Goal: Answer question/provide support: Share knowledge or assist other users

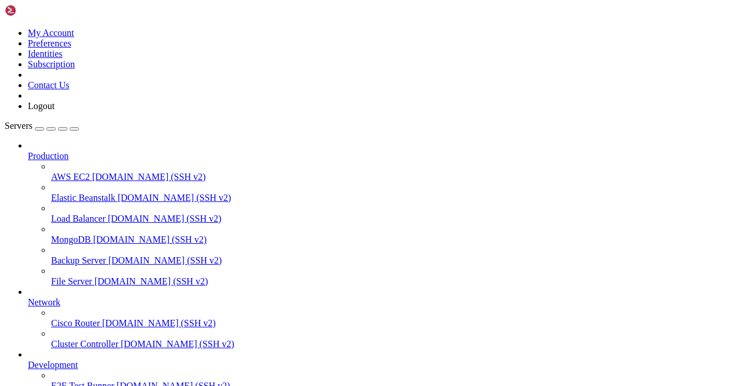
click at [5, 28] on link at bounding box center [5, 28] width 0 height 0
click at [55, 111] on link "Logout" at bounding box center [41, 106] width 27 height 10
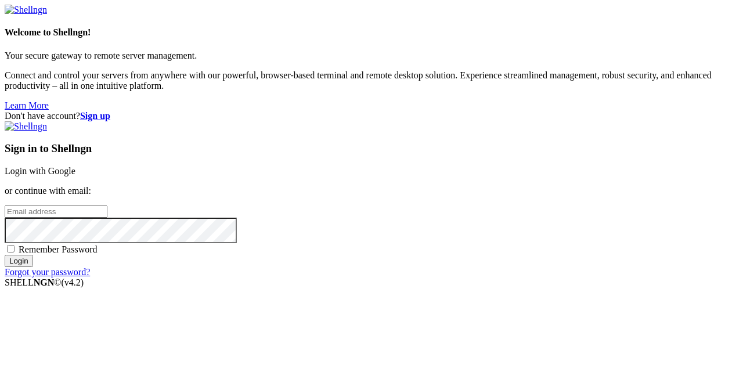
click at [75, 166] on link "Login with Google" at bounding box center [40, 171] width 71 height 10
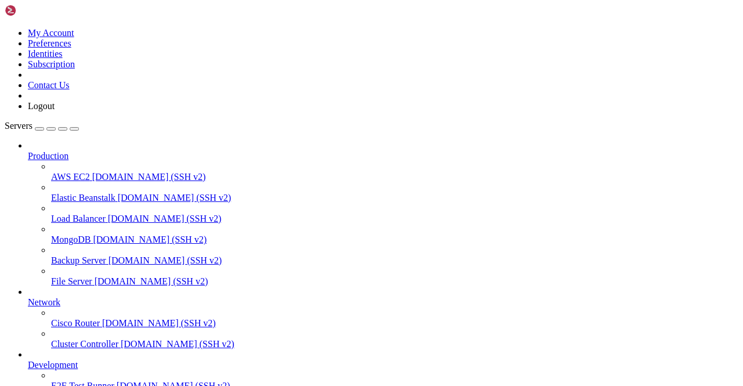
scroll to position [82, 0]
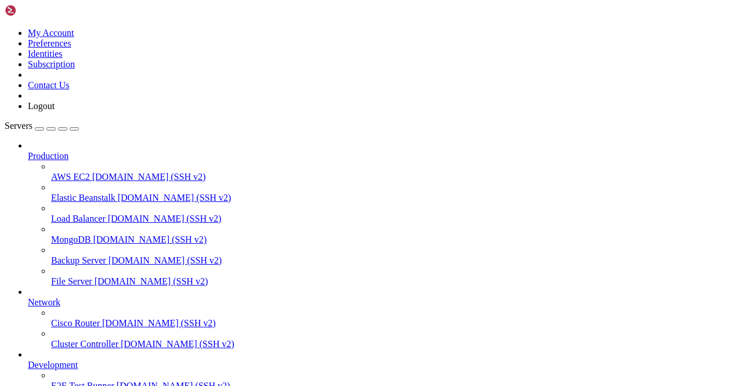
scroll to position [304, 0]
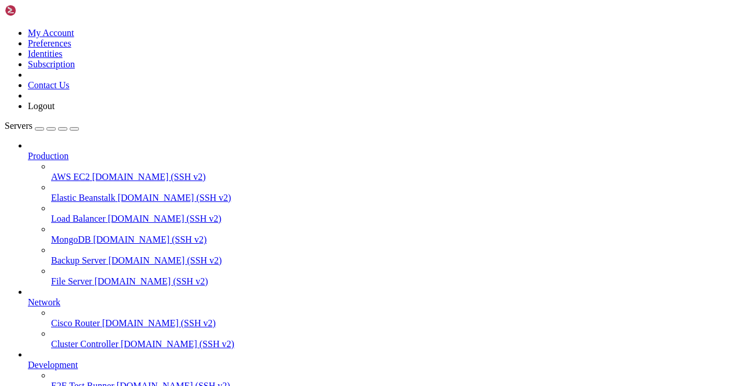
type input "/var/www/html"
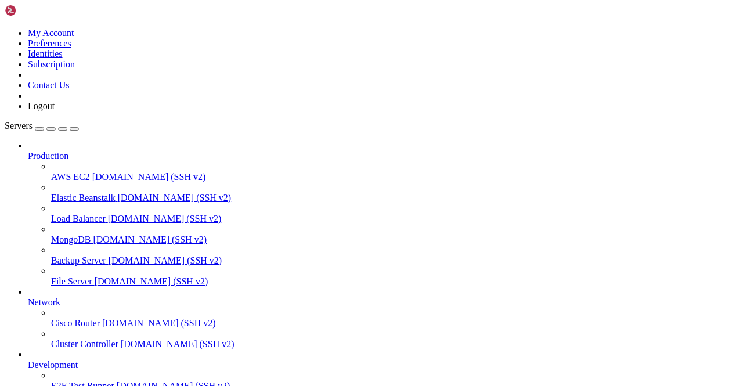
drag, startPoint x: 360, startPoint y: 44, endPoint x: 65, endPoint y: -51, distance: 309.5
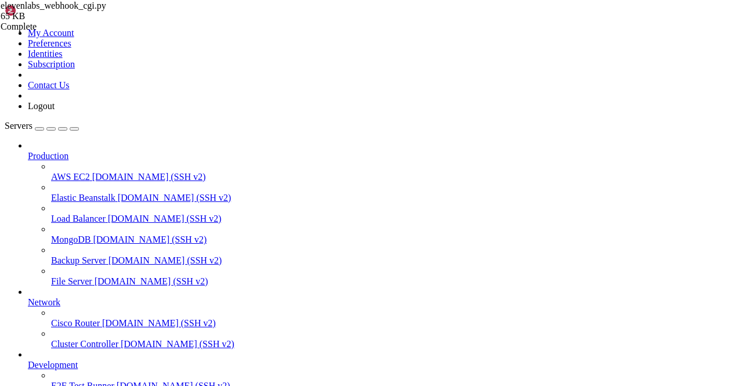
scroll to position [3779, 0]
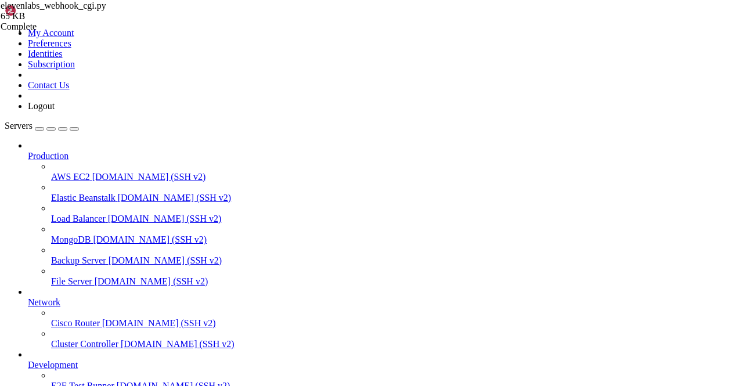
scroll to position [68, 0]
drag, startPoint x: 168, startPoint y: 1249, endPoint x: 124, endPoint y: 1274, distance: 50.7
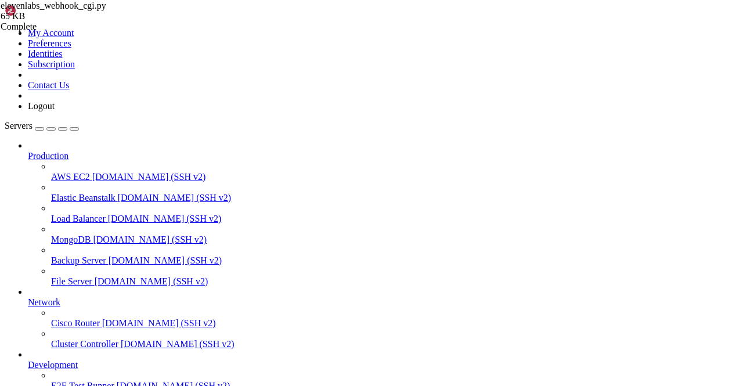
drag, startPoint x: 185, startPoint y: 1307, endPoint x: 103, endPoint y: 1322, distance: 82.7
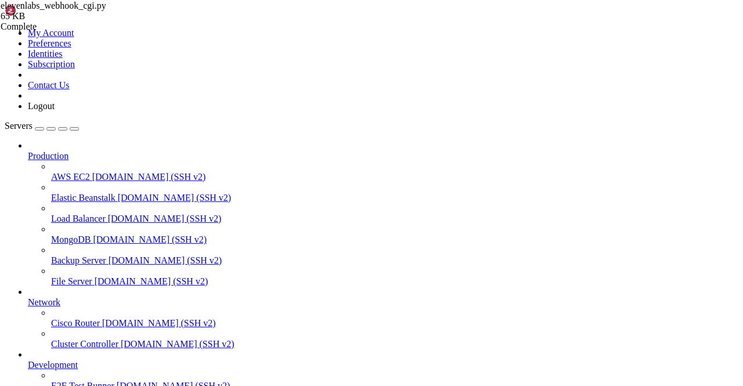
drag, startPoint x: 419, startPoint y: 1286, endPoint x: 431, endPoint y: 1305, distance: 22.4
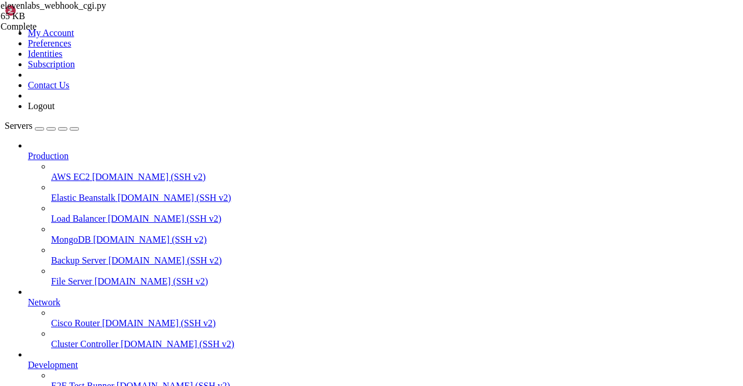
drag, startPoint x: 5, startPoint y: 1087, endPoint x: 365, endPoint y: 1229, distance: 387.0
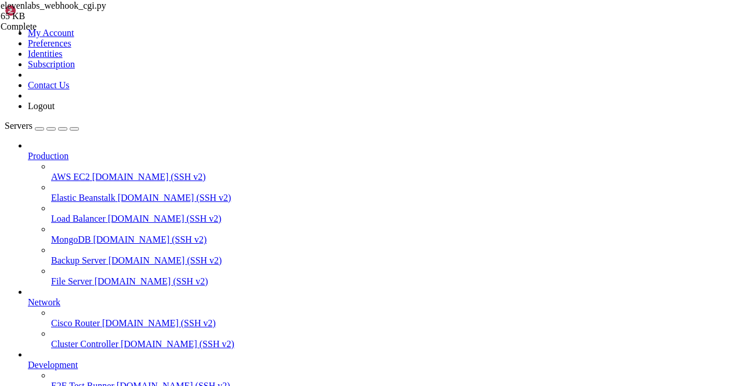
drag, startPoint x: 106, startPoint y: 1203, endPoint x: 89, endPoint y: 1202, distance: 16.9
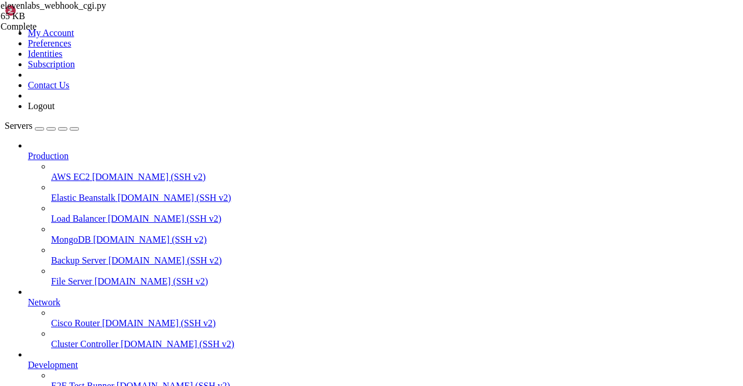
drag, startPoint x: 241, startPoint y: 1290, endPoint x: 203, endPoint y: 1294, distance: 38.5
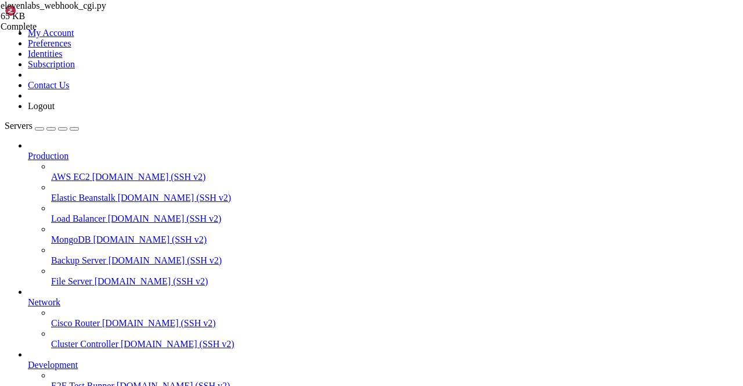
scroll to position [17190, 0]
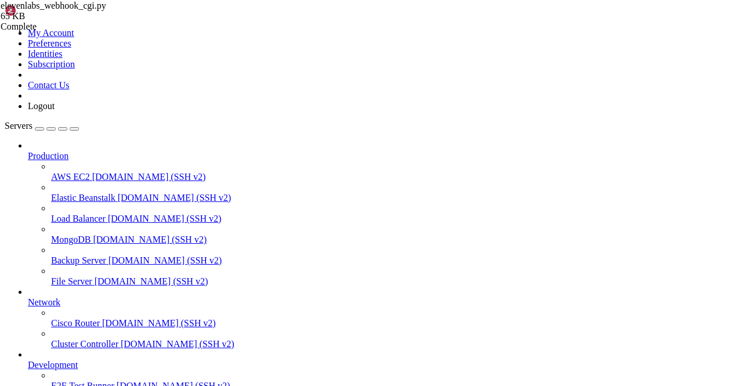
scroll to position [17109, 0]
drag, startPoint x: 116, startPoint y: 1145, endPoint x: 180, endPoint y: 1145, distance: 63.9
drag, startPoint x: 199, startPoint y: 1256, endPoint x: 246, endPoint y: 1254, distance: 47.6
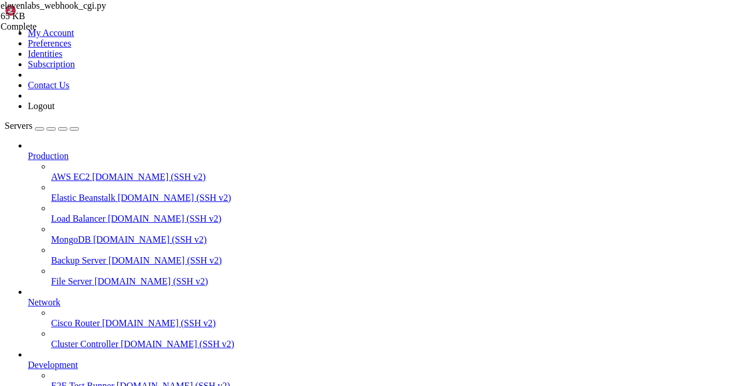
drag, startPoint x: 459, startPoint y: 1298, endPoint x: 380, endPoint y: 1302, distance: 78.5
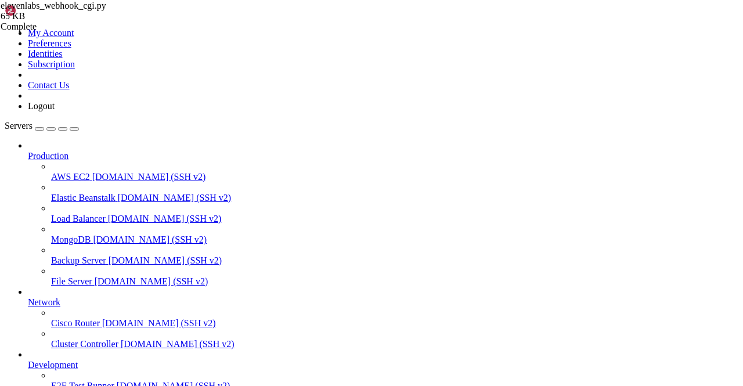
scroll to position [27396, 0]
drag, startPoint x: 204, startPoint y: 1324, endPoint x: 173, endPoint y: 1328, distance: 31.0
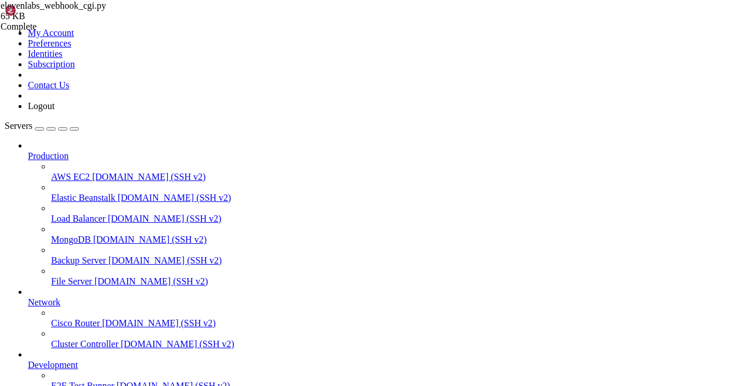
scroll to position [38722, 0]
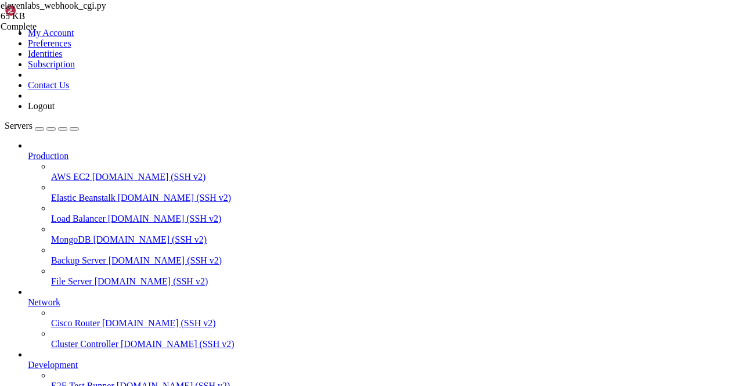
scroll to position [39725, 0]
drag, startPoint x: 172, startPoint y: 1251, endPoint x: 95, endPoint y: 1197, distance: 94.2
drag, startPoint x: 209, startPoint y: 1193, endPoint x: 106, endPoint y: 1169, distance: 106.2
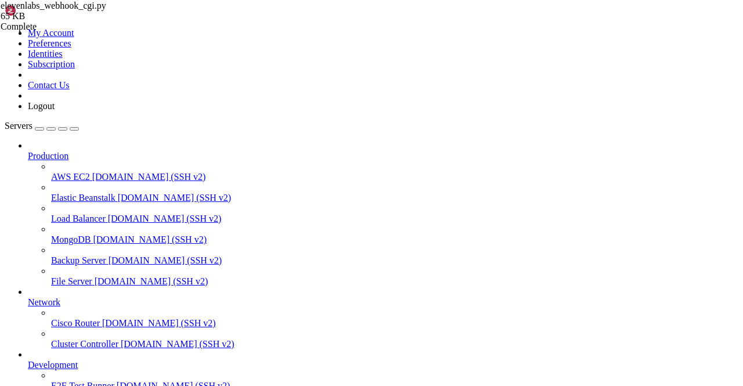
scroll to position [36140, 0]
drag, startPoint x: 82, startPoint y: 1244, endPoint x: 156, endPoint y: 1248, distance: 73.8
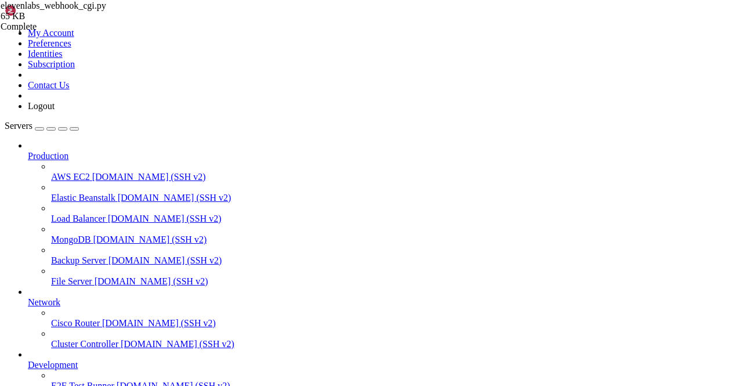
drag, startPoint x: 171, startPoint y: 1248, endPoint x: 13, endPoint y: 1246, distance: 157.9
drag, startPoint x: 13, startPoint y: 1246, endPoint x: 187, endPoint y: 1248, distance: 173.6
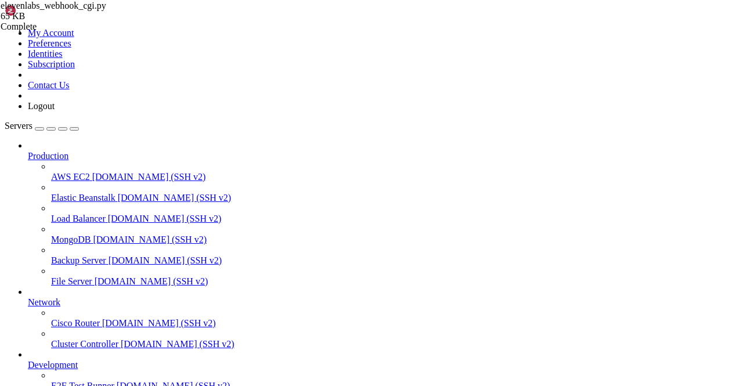
drag, startPoint x: 188, startPoint y: 1197, endPoint x: 119, endPoint y: 1193, distance: 69.2
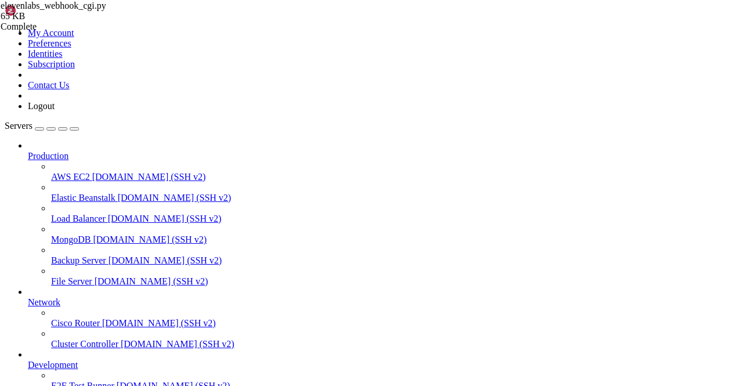
drag, startPoint x: 51, startPoint y: 1192, endPoint x: 98, endPoint y: 1192, distance: 46.4
drag, startPoint x: 85, startPoint y: 1269, endPoint x: 62, endPoint y: 1269, distance: 23.2
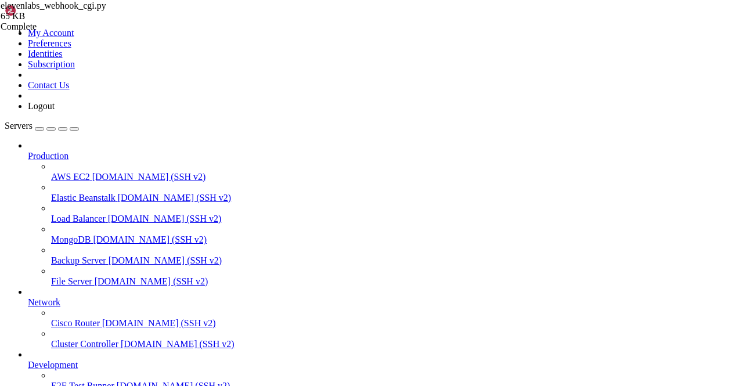
scroll to position [9237, 0]
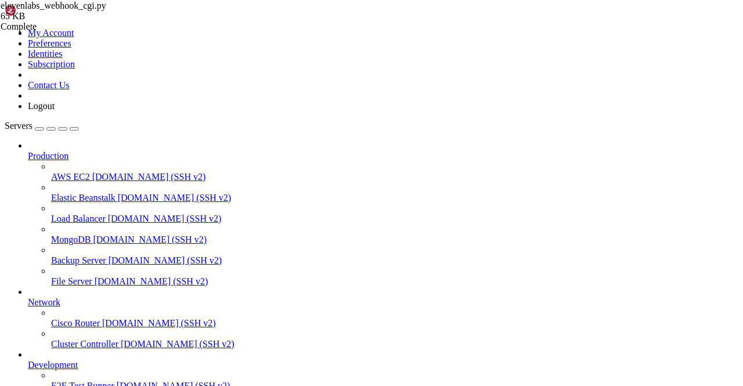
scroll to position [9877, 0]
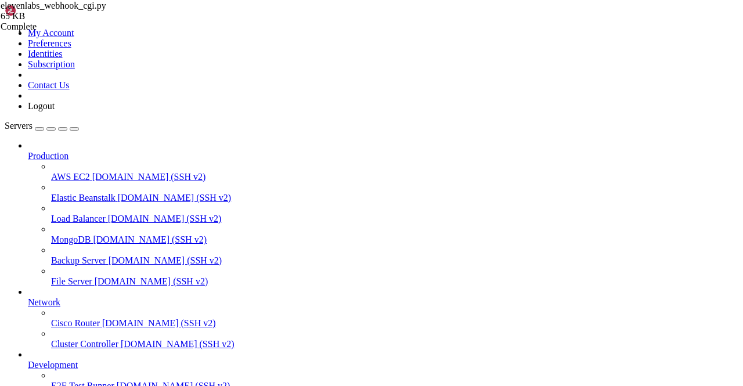
drag, startPoint x: 95, startPoint y: 1317, endPoint x: 175, endPoint y: 1316, distance: 79.5
drag, startPoint x: 95, startPoint y: 1318, endPoint x: 143, endPoint y: 1314, distance: 47.8
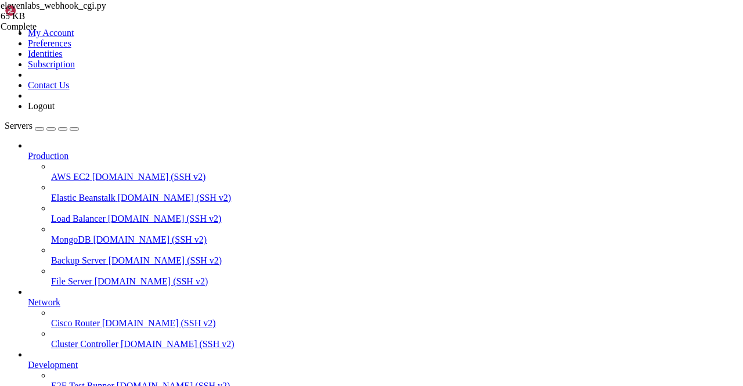
scroll to position [11959, 0]
drag, startPoint x: 78, startPoint y: 1246, endPoint x: 208, endPoint y: 1247, distance: 130.0
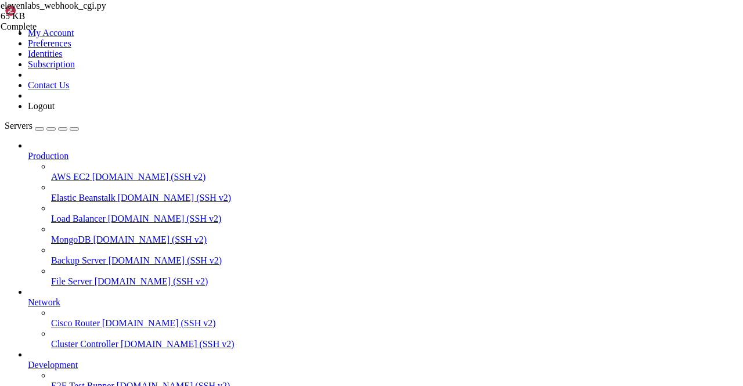
scroll to position [12072, 0]
drag, startPoint x: 53, startPoint y: 1318, endPoint x: 167, endPoint y: 1318, distance: 113.8
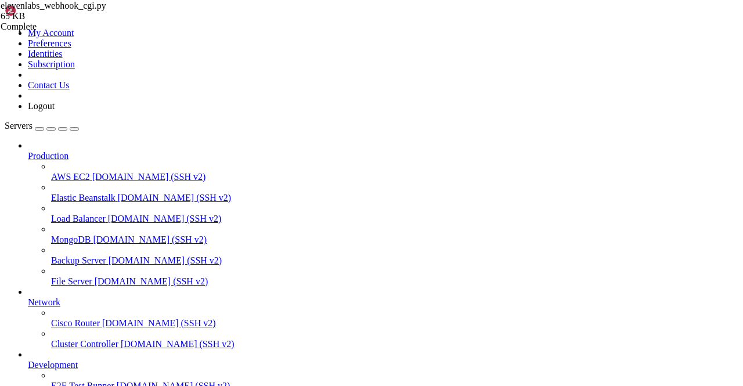
scroll to position [12914, 0]
drag, startPoint x: 341, startPoint y: 34, endPoint x: 140, endPoint y: 23, distance: 201.2
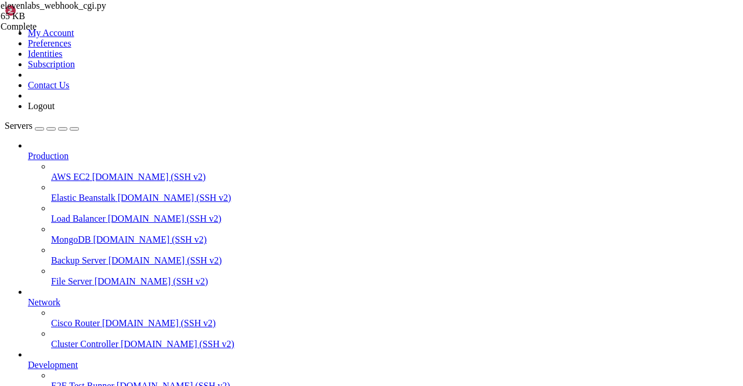
drag, startPoint x: 78, startPoint y: 1304, endPoint x: 247, endPoint y: 1305, distance: 168.3
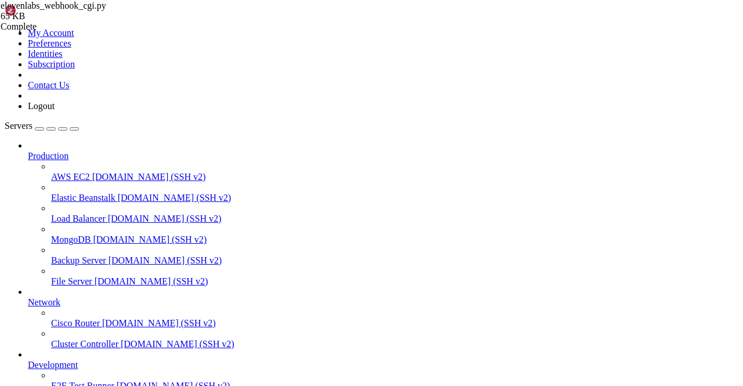
drag, startPoint x: 218, startPoint y: 1364, endPoint x: 183, endPoint y: 1365, distance: 35.4
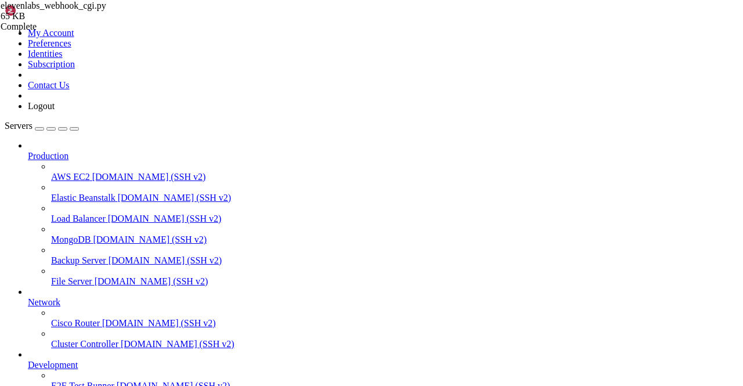
scroll to position [272, 0]
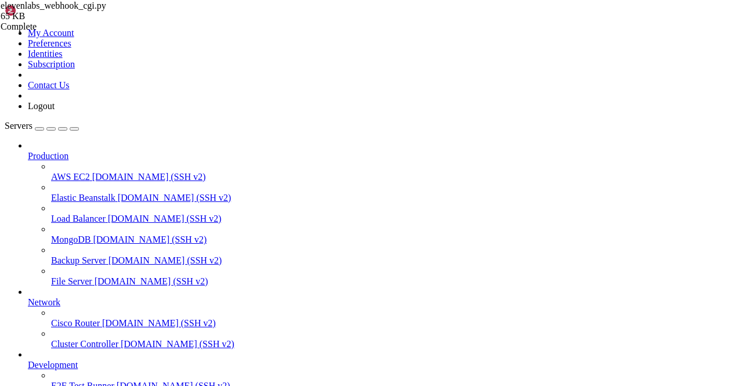
drag, startPoint x: 349, startPoint y: 37, endPoint x: 138, endPoint y: 16, distance: 212.4
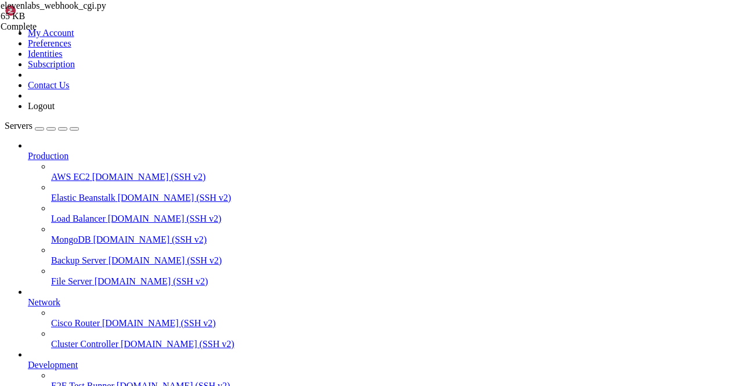
scroll to position [1233, 0]
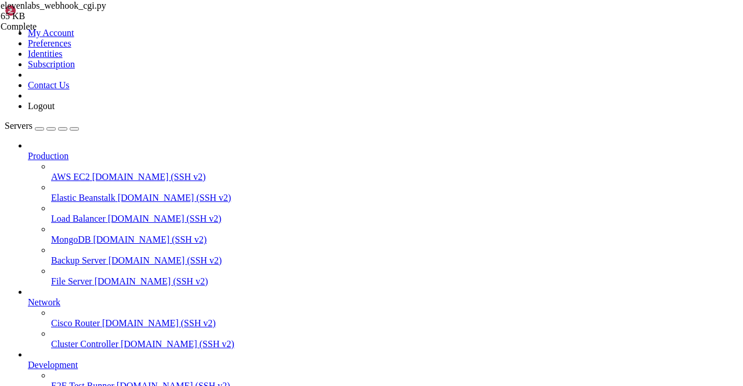
scroll to position [2772, 0]
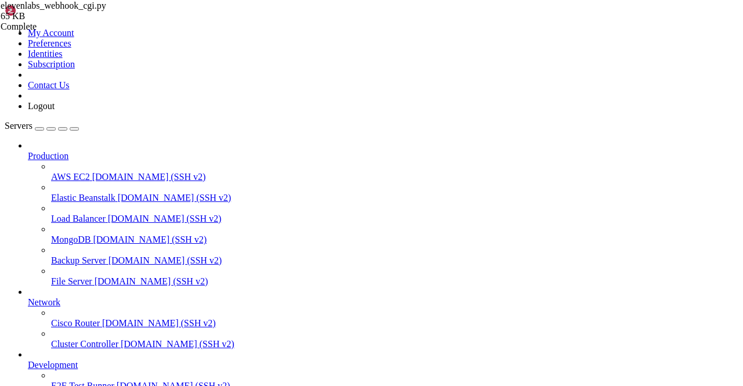
scroll to position [3399, 0]
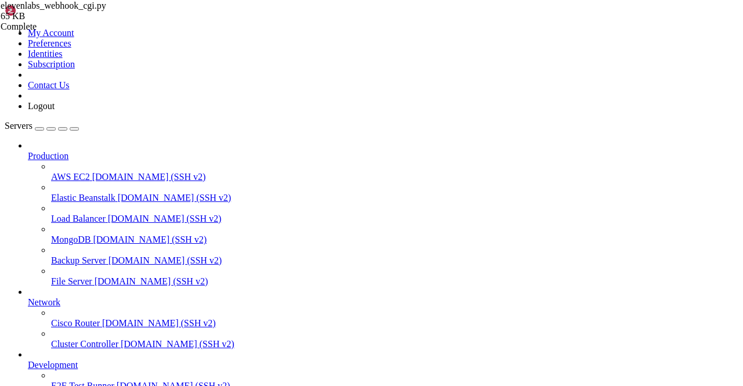
scroll to position [5036, 0]
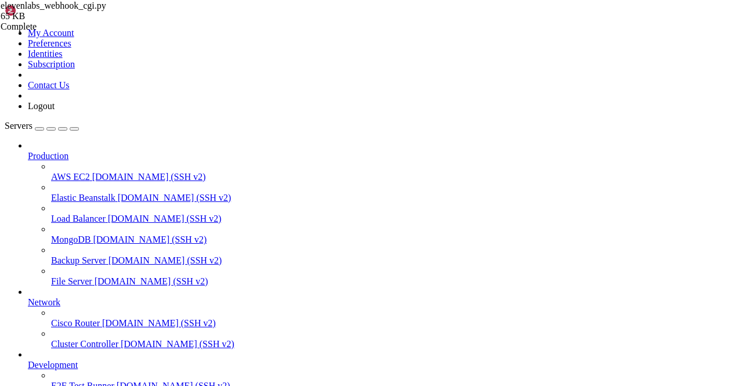
scroll to position [7258, 0]
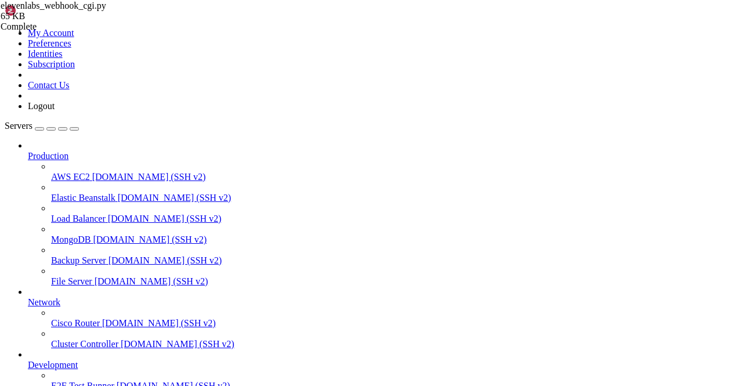
scroll to position [1595, 0]
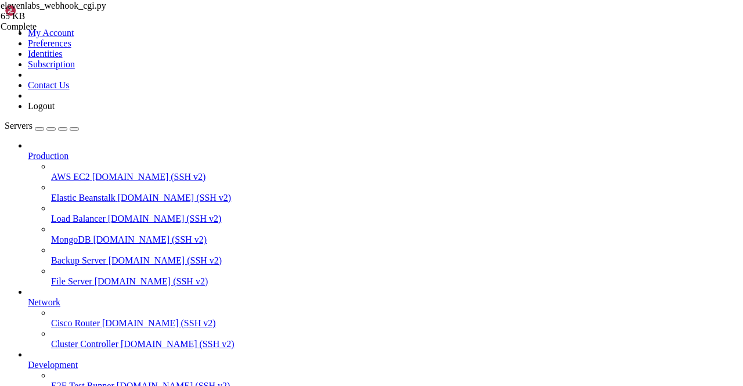
scroll to position [16432, 0]
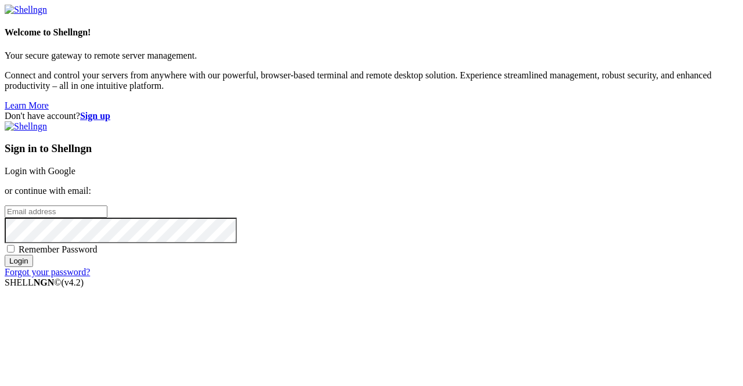
click at [75, 166] on link "Login with Google" at bounding box center [40, 171] width 71 height 10
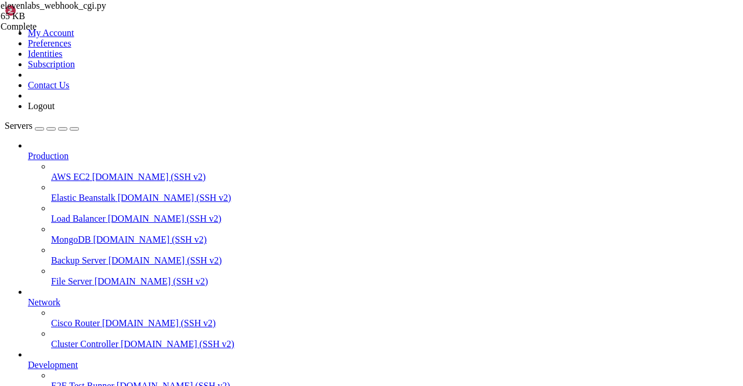
scroll to position [43696, 0]
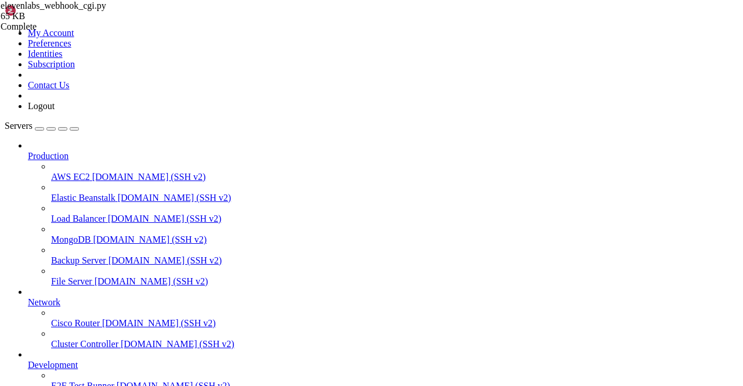
scroll to position [46691, 0]
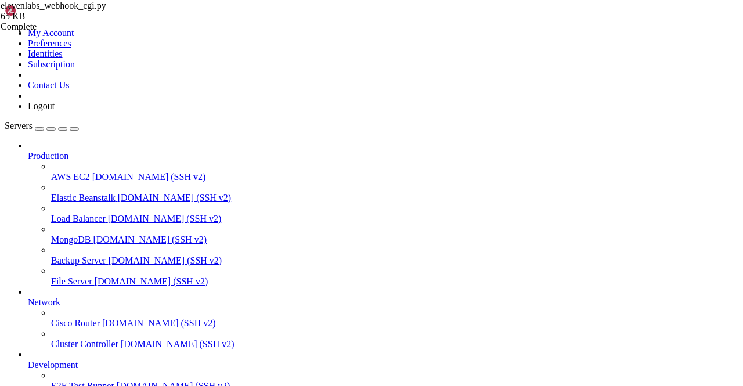
drag, startPoint x: 205, startPoint y: 1275, endPoint x: 135, endPoint y: 1296, distance: 74.0
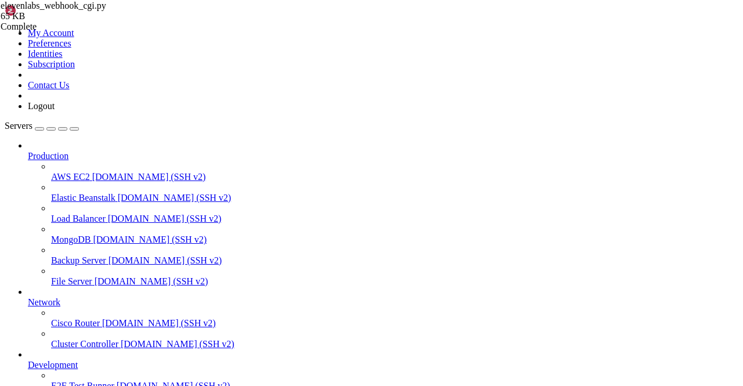
drag, startPoint x: 333, startPoint y: 1325, endPoint x: 253, endPoint y: 1328, distance: 80.2
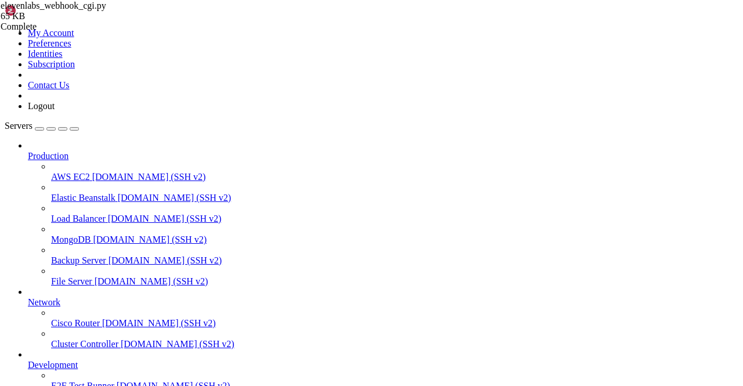
scroll to position [3072, 0]
drag, startPoint x: 183, startPoint y: 1241, endPoint x: 146, endPoint y: 1227, distance: 40.2
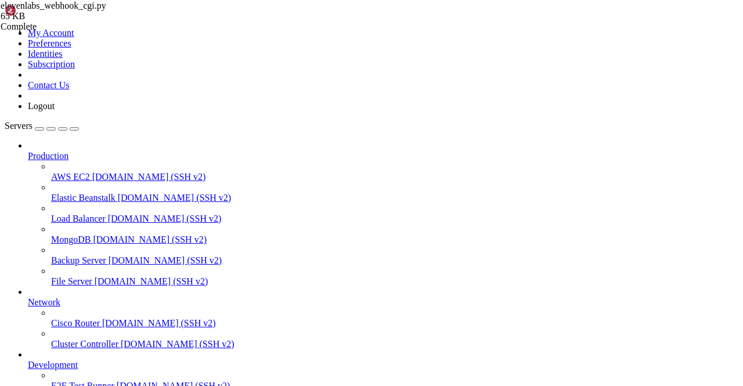
copy div "● Bash(find /var/www -name "*webhook*" -type d) ⎿ /var/www/html/caliwin-crm/src…"
drag, startPoint x: 178, startPoint y: 1278, endPoint x: 17, endPoint y: 1278, distance: 160.2
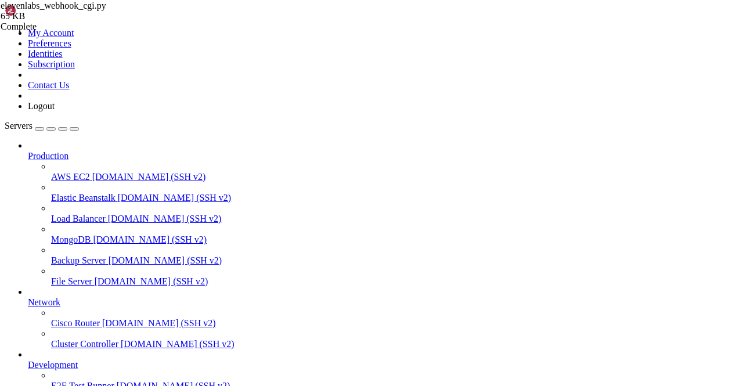
click at [51, 182] on div at bounding box center [394, 187] width 687 height 10
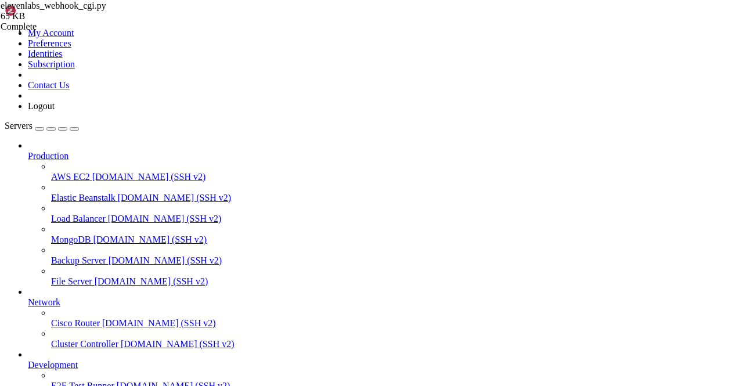
scroll to position [4667, 0]
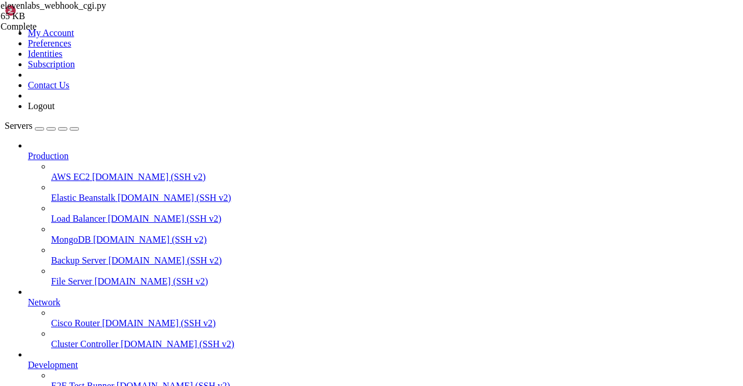
scroll to position [6645, 0]
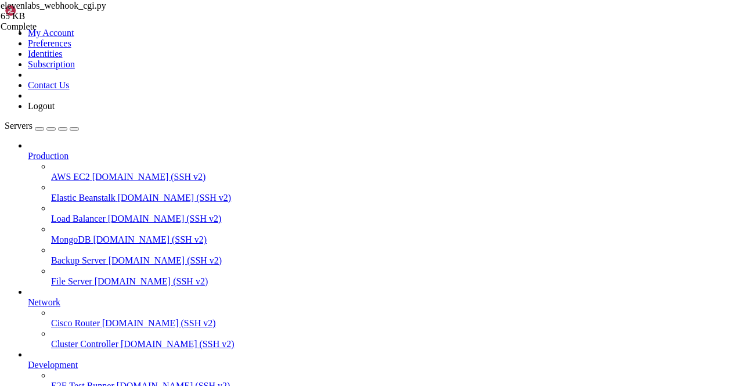
scroll to position [56568, 0]
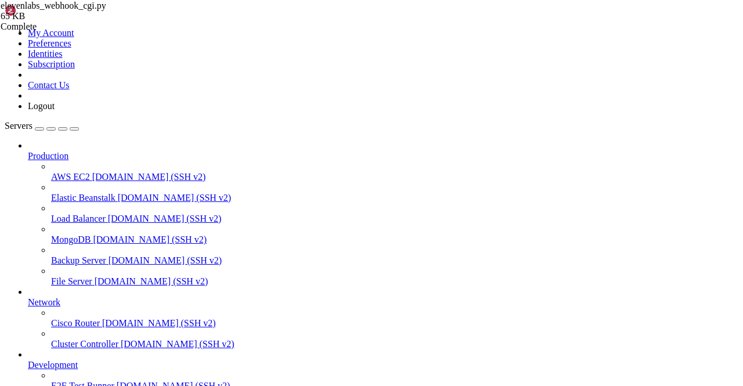
scroll to position [58930, 0]
drag, startPoint x: 146, startPoint y: 1372, endPoint x: 106, endPoint y: 1354, distance: 43.9
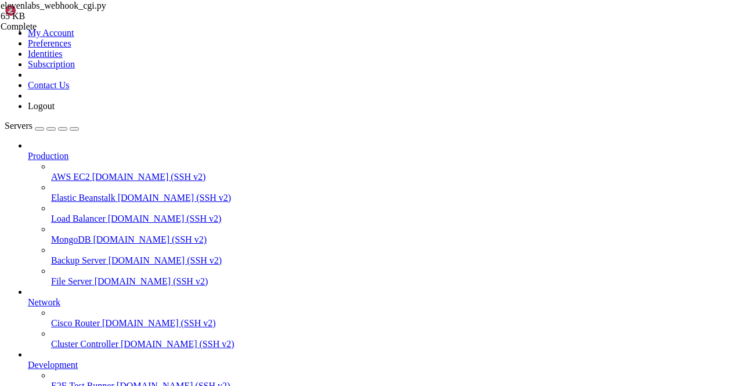
scroll to position [62656, 0]
click at [127, 24] on div "My Account Preferences Identities Subscription Contact Us Logout" at bounding box center [372, 58] width 734 height 107
click at [5, 28] on icon at bounding box center [5, 28] width 0 height 0
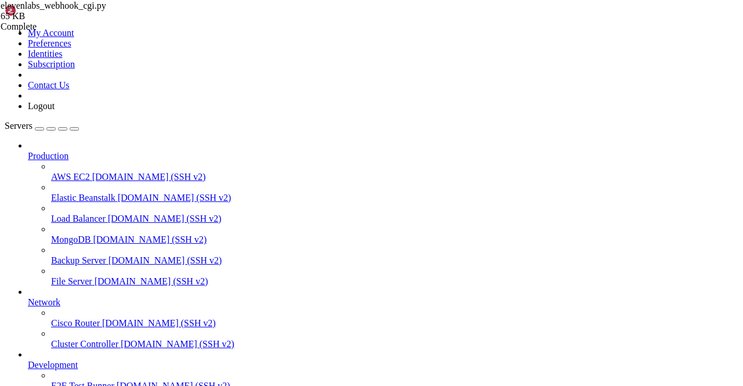
click at [55, 111] on link "Logout" at bounding box center [41, 106] width 27 height 10
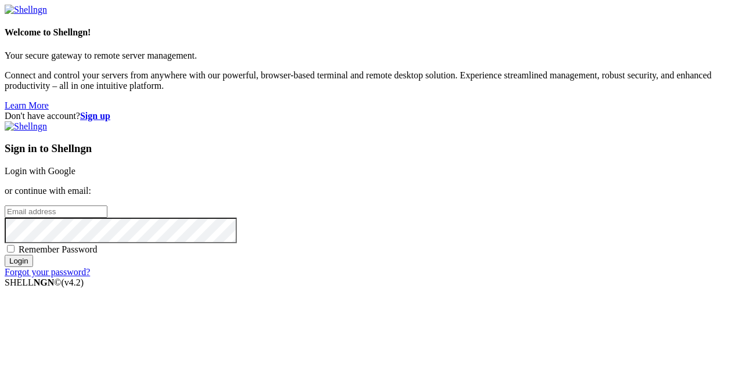
click at [75, 166] on link "Login with Google" at bounding box center [40, 171] width 71 height 10
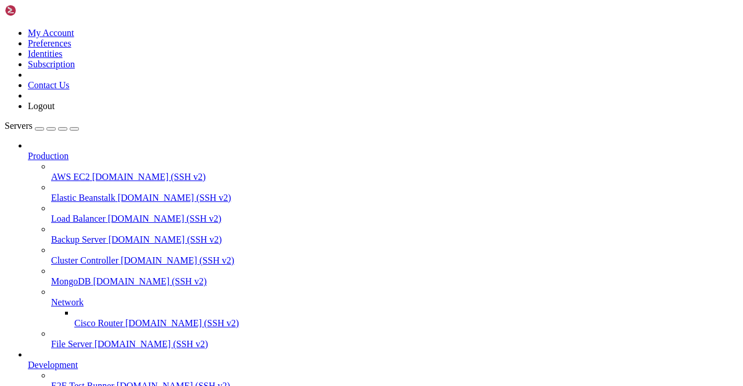
scroll to position [205, 0]
